Goal: Navigation & Orientation: Find specific page/section

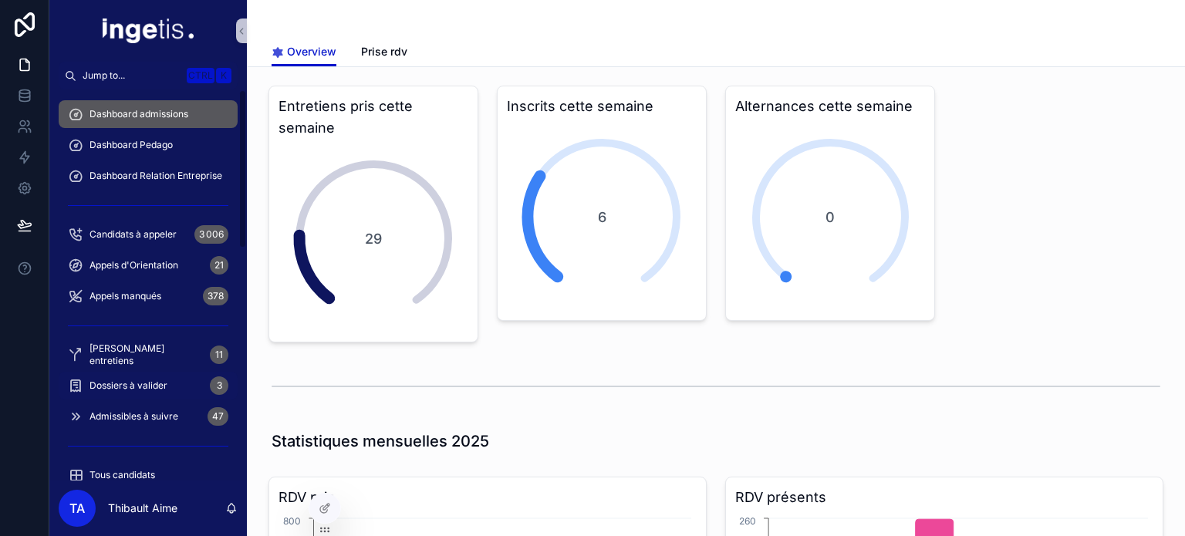
click at [157, 385] on span "Dossiers à valider" at bounding box center [128, 386] width 78 height 12
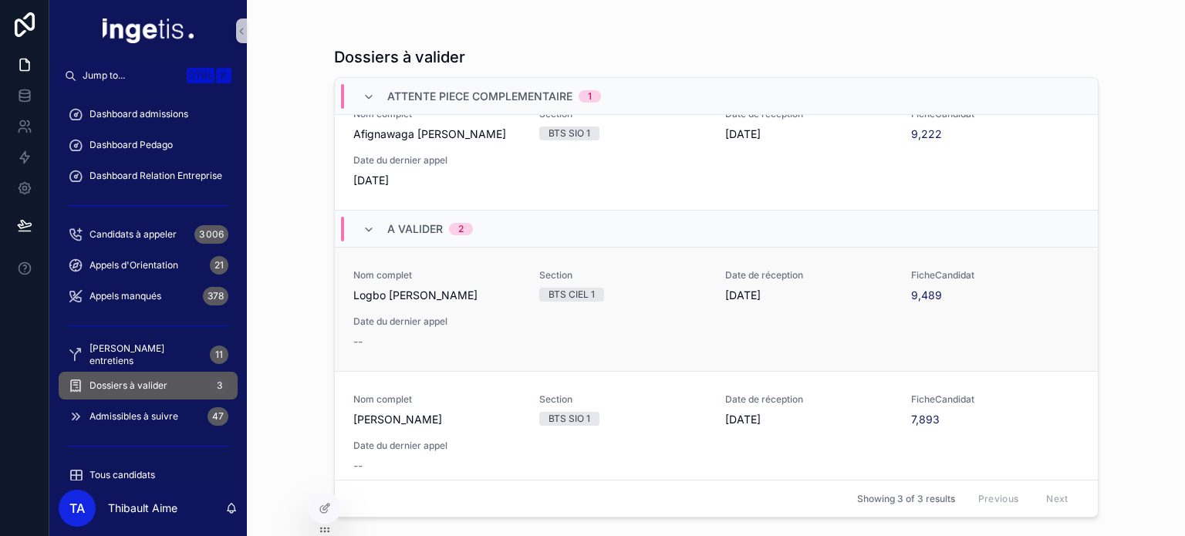
scroll to position [43, 0]
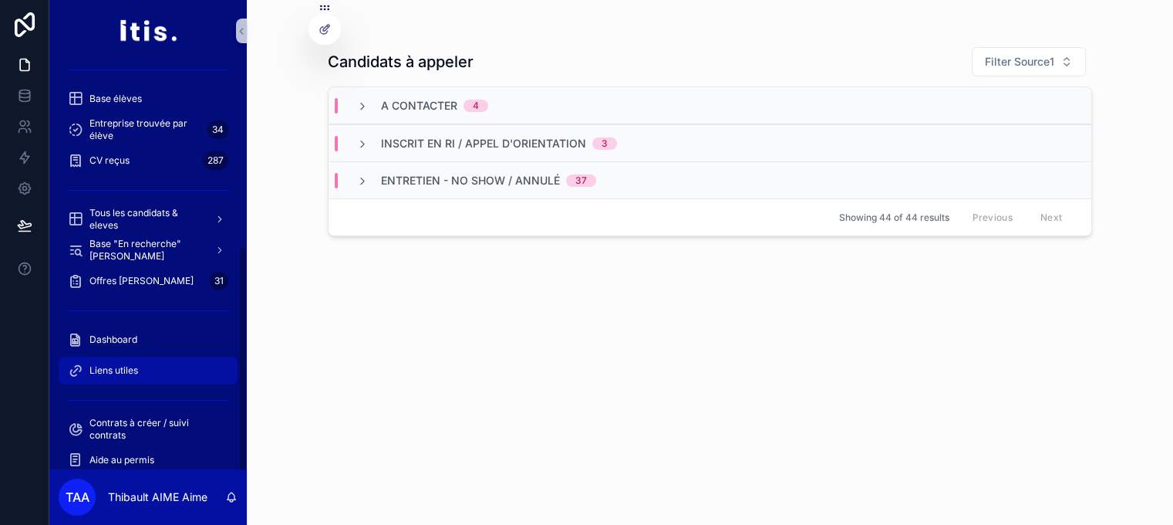
scroll to position [330, 0]
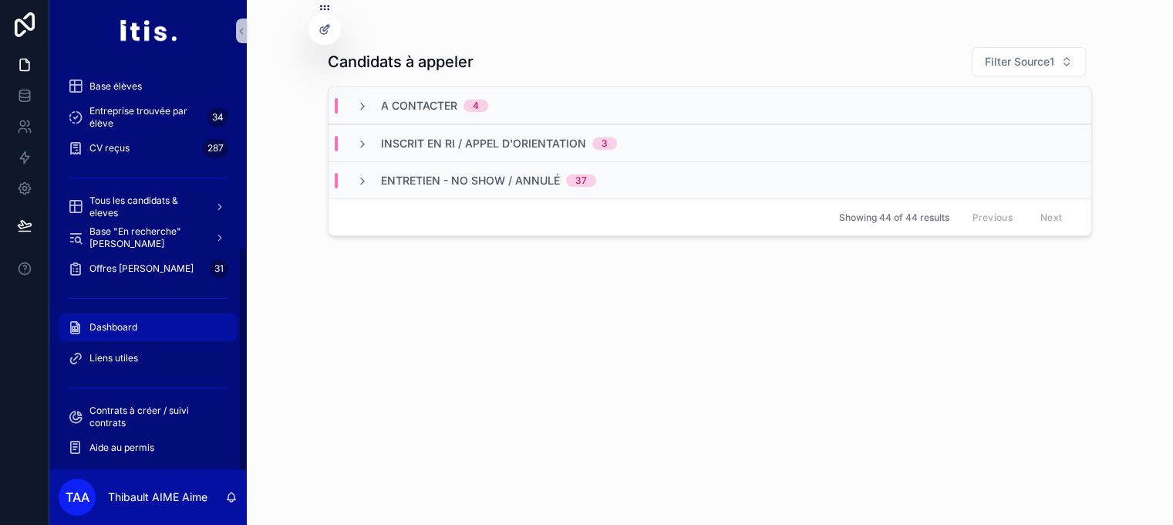
click at [138, 323] on div "Dashboard" at bounding box center [148, 327] width 160 height 25
